Goal: Find specific page/section: Find specific page/section

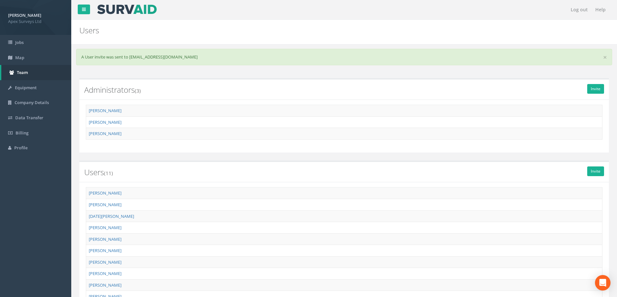
scroll to position [24, 0]
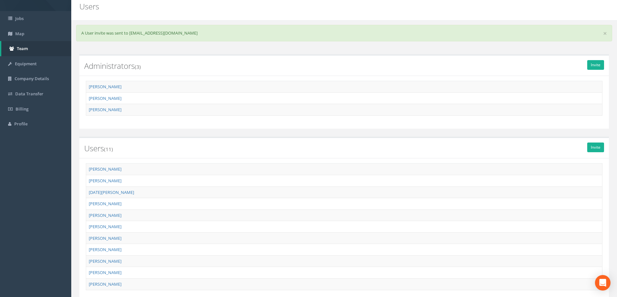
click at [234, 7] on h2 "Users" at bounding box center [299, 6] width 440 height 8
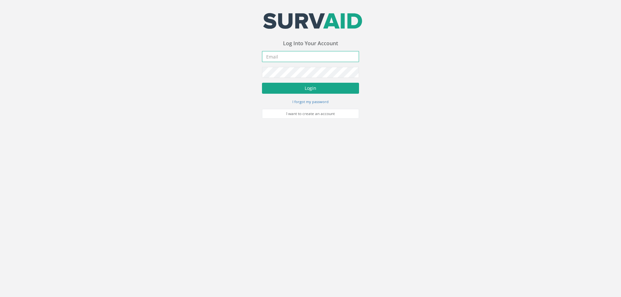
type input "alan.brady@apexsurveys.ie"
click at [294, 90] on button "Login" at bounding box center [310, 88] width 97 height 11
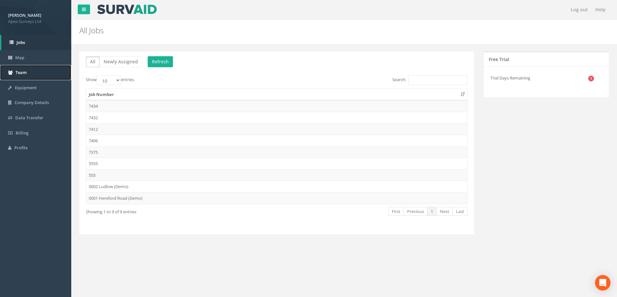
click at [26, 71] on span "Team" at bounding box center [21, 73] width 11 height 6
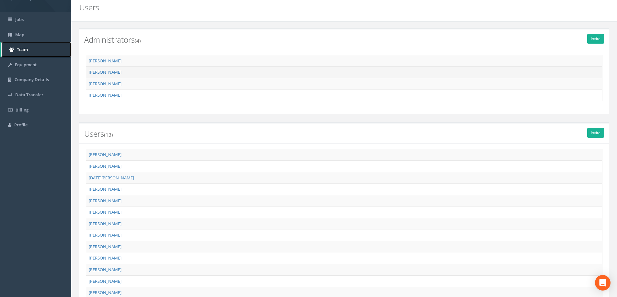
scroll to position [59, 0]
